Goal: Task Accomplishment & Management: Manage account settings

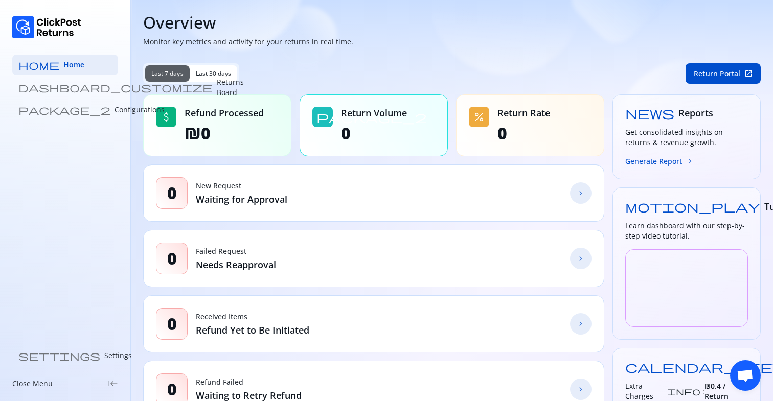
click at [207, 139] on span "₪0" at bounding box center [223, 133] width 79 height 20
click at [191, 135] on span "₪0" at bounding box center [223, 133] width 79 height 20
click at [271, 130] on div "attach_money Refund Processed ₪0" at bounding box center [217, 125] width 148 height 62
click at [114, 111] on p "Configurations" at bounding box center [139, 110] width 50 height 10
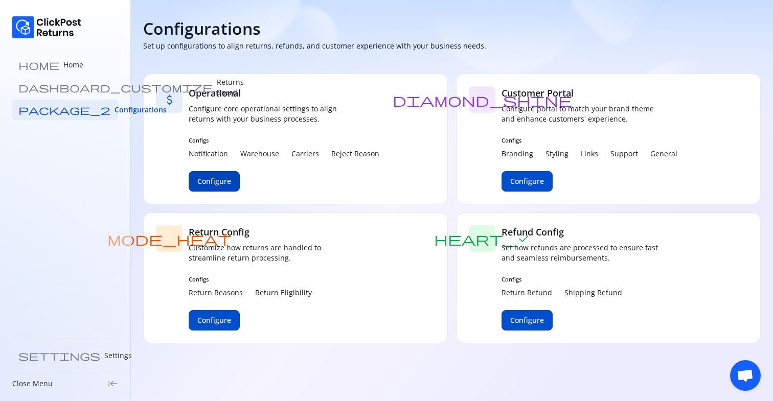
click at [215, 186] on span "Configure" at bounding box center [214, 181] width 34 height 10
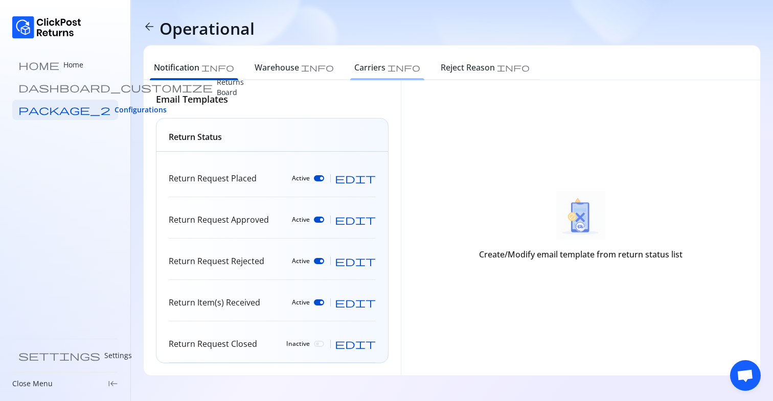
click at [354, 66] on h6 "Carriers" at bounding box center [369, 67] width 31 height 12
